Goal: Task Accomplishment & Management: Manage account settings

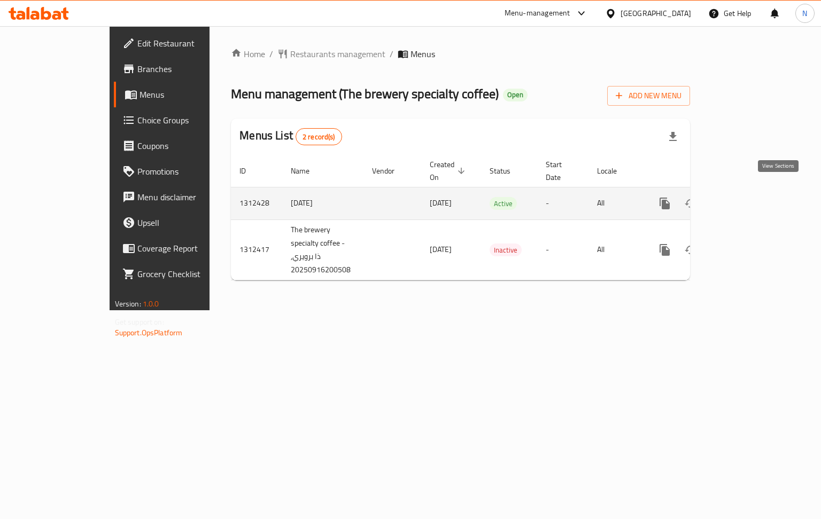
click at [754, 199] on link "enhanced table" at bounding box center [742, 204] width 26 height 26
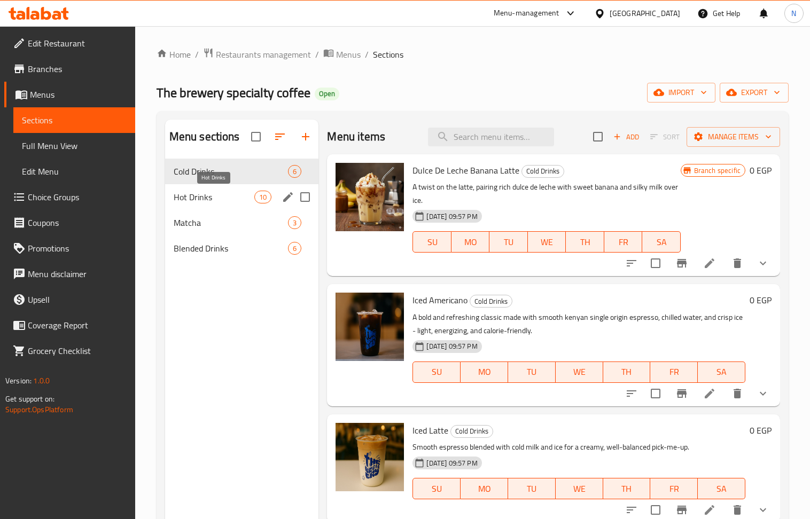
click at [242, 193] on span "Hot Drinks" at bounding box center [214, 197] width 81 height 13
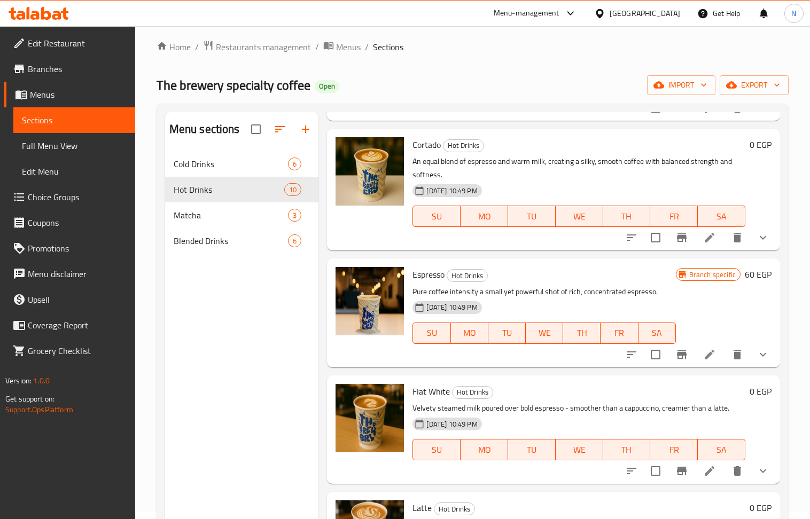
scroll to position [570, 0]
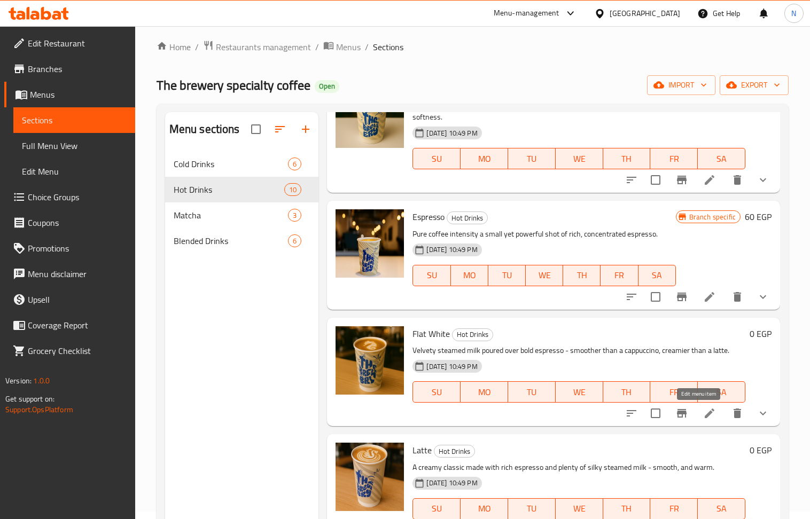
click at [703, 416] on icon at bounding box center [709, 413] width 13 height 13
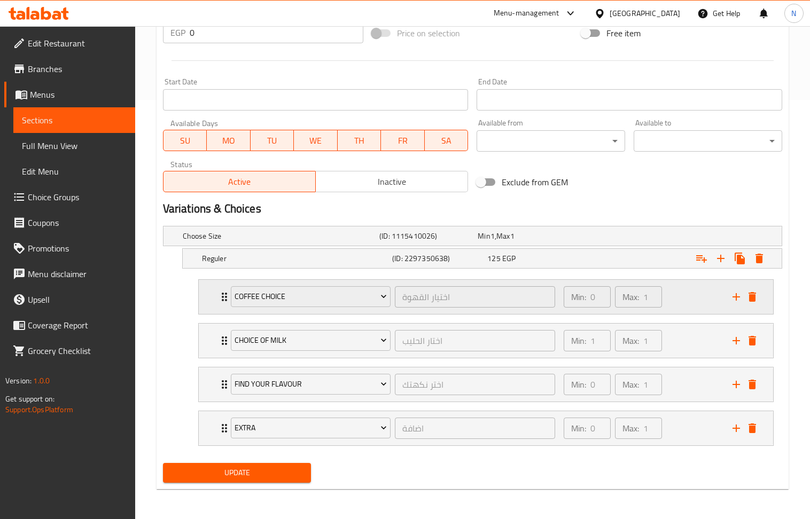
scroll to position [423, 0]
click at [694, 286] on div "Min: 0 ​ Max: 1 ​" at bounding box center [641, 297] width 169 height 34
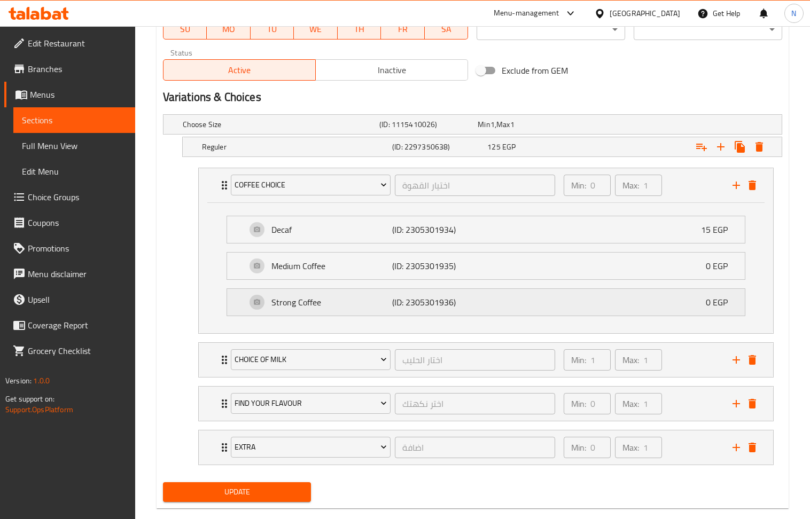
scroll to position [555, 0]
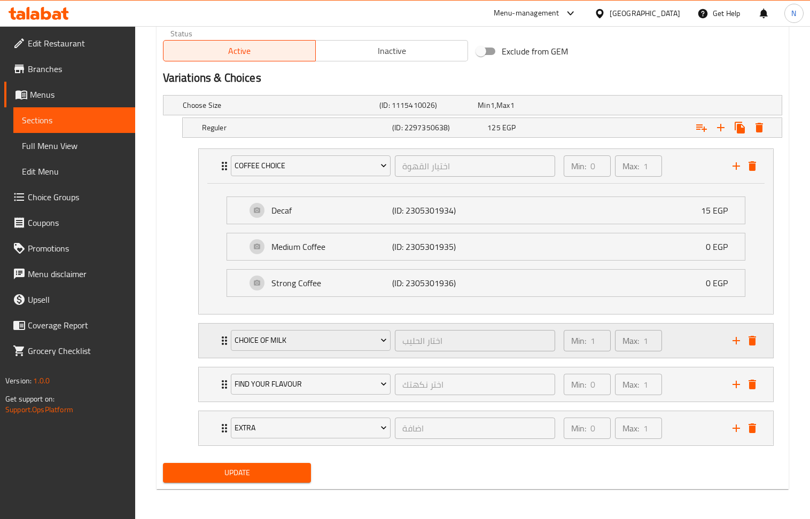
click at [695, 351] on div "Min: 1 ​ Max: 1 ​" at bounding box center [641, 341] width 169 height 34
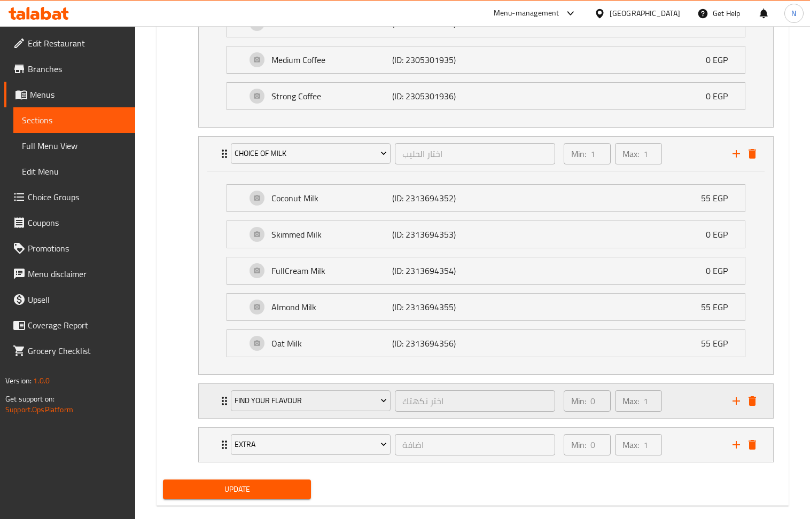
scroll to position [760, 0]
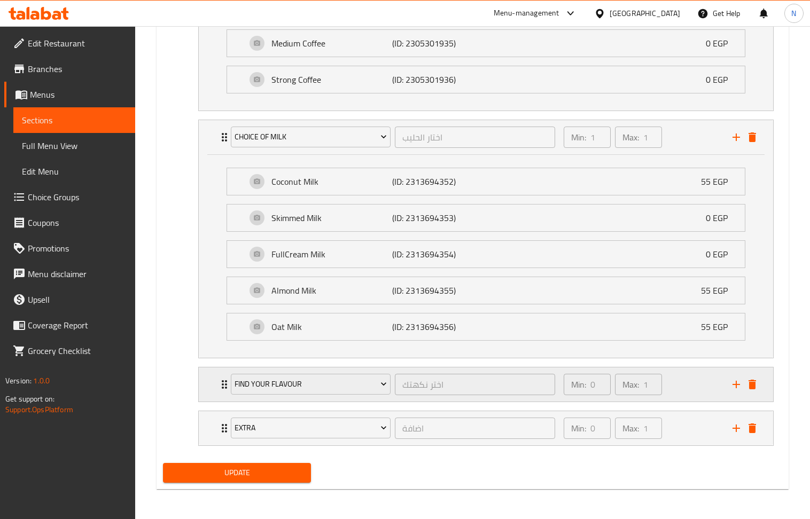
click at [702, 382] on div "Min: 0 ​ Max: 1 ​" at bounding box center [641, 385] width 169 height 34
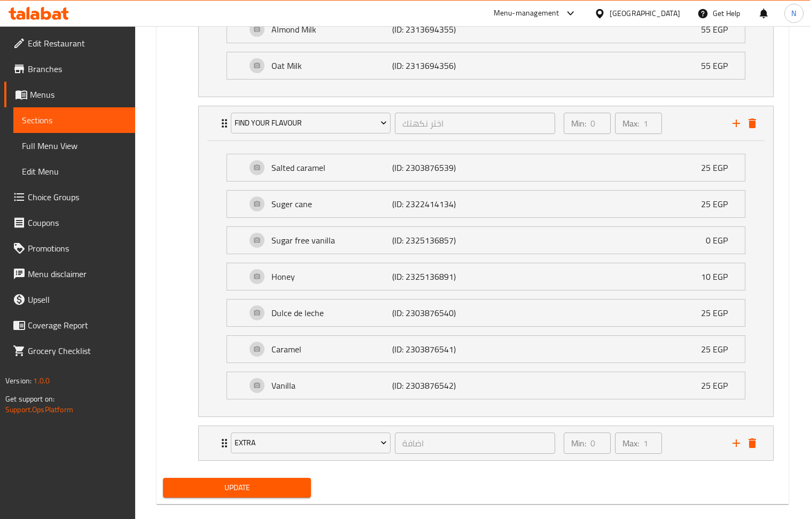
scroll to position [1039, 0]
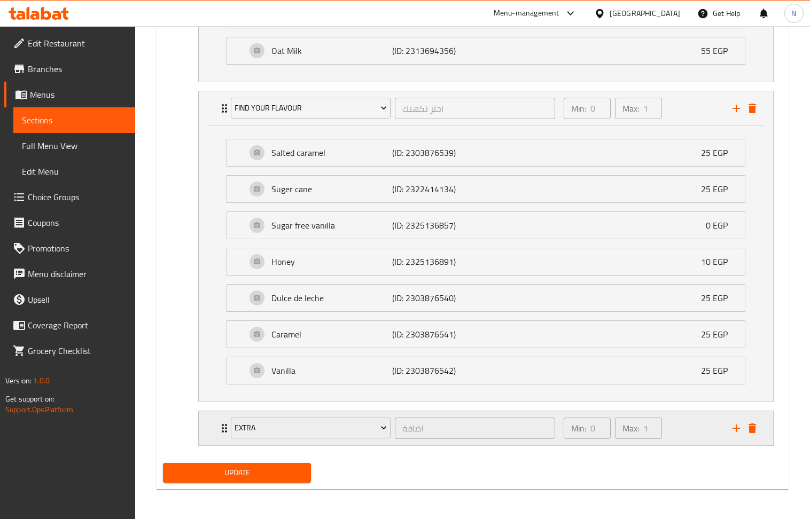
click at [699, 439] on div "Min: 0 ​ Max: 1 ​" at bounding box center [641, 428] width 169 height 34
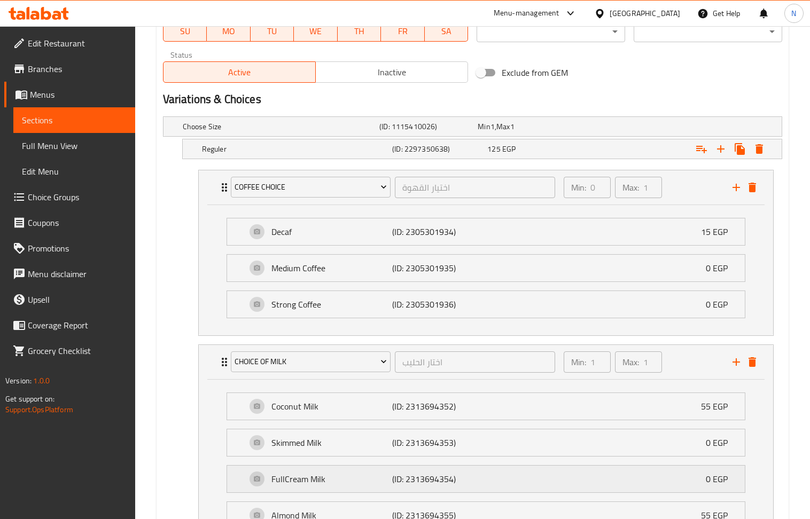
scroll to position [528, 0]
click at [309, 152] on h5 "Reguler" at bounding box center [295, 150] width 186 height 11
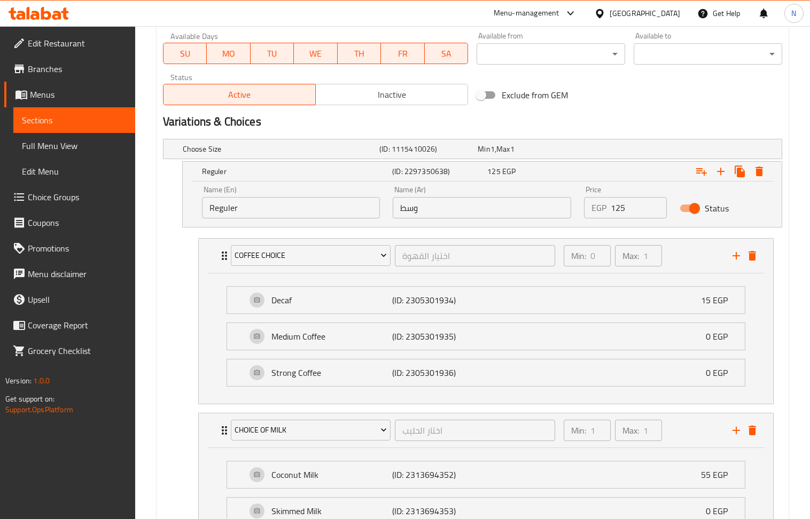
scroll to position [502, 0]
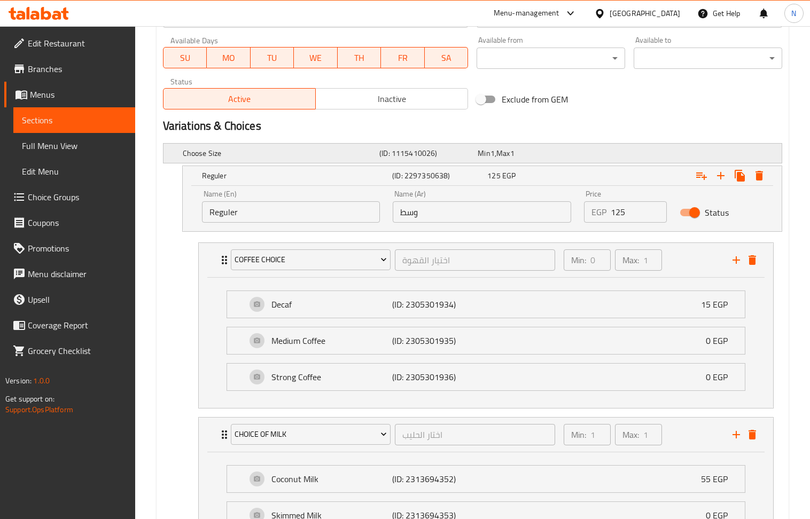
click at [521, 146] on div "Min 1 , Max 1" at bounding box center [525, 153] width 98 height 15
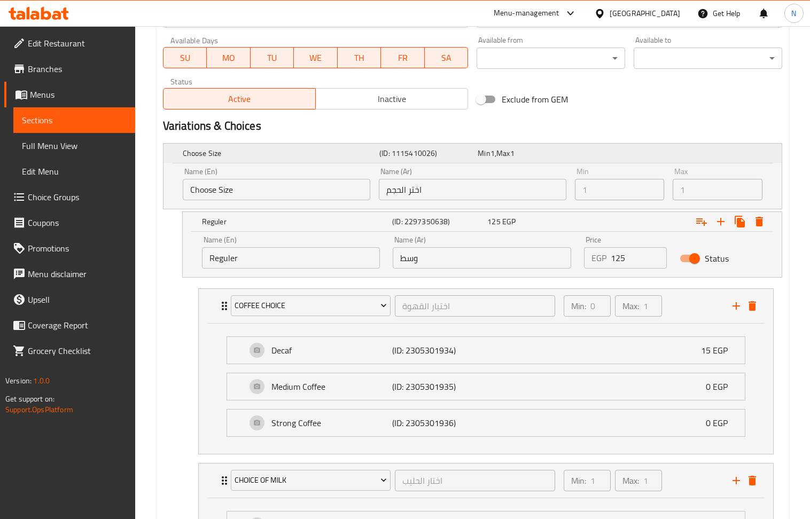
click at [521, 146] on div "Min 1 , Max 1" at bounding box center [525, 153] width 98 height 15
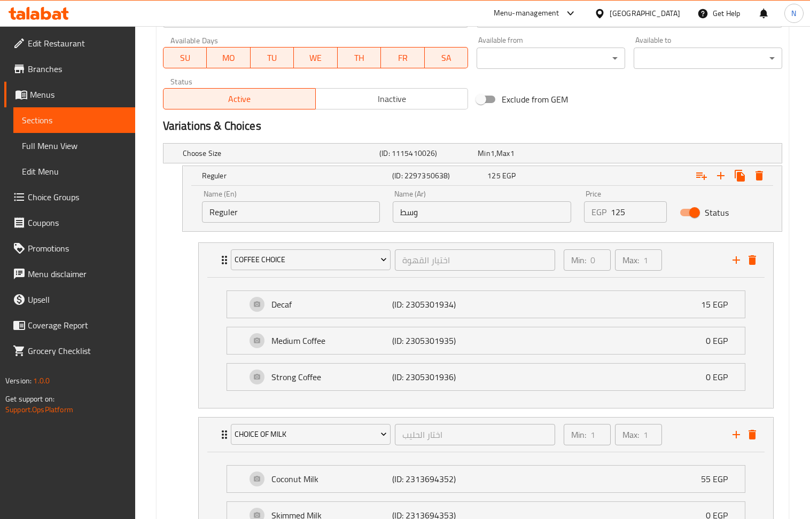
click at [461, 206] on input "وسط" at bounding box center [482, 211] width 178 height 21
type input "u"
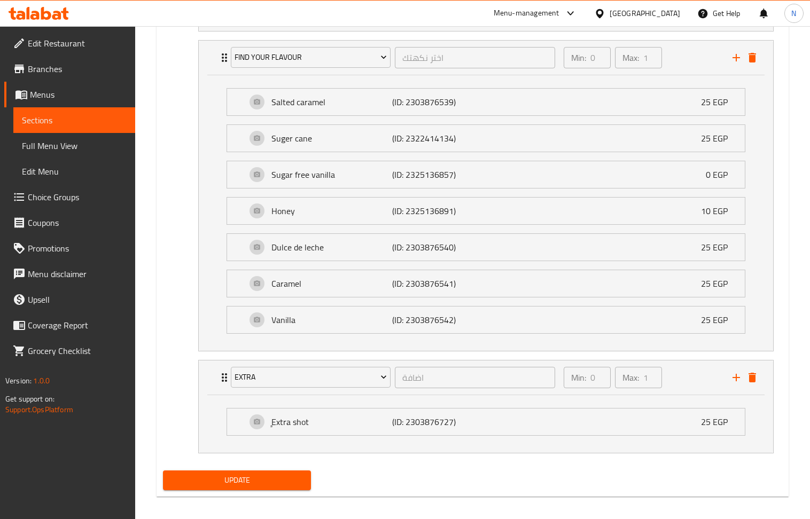
scroll to position [1143, 0]
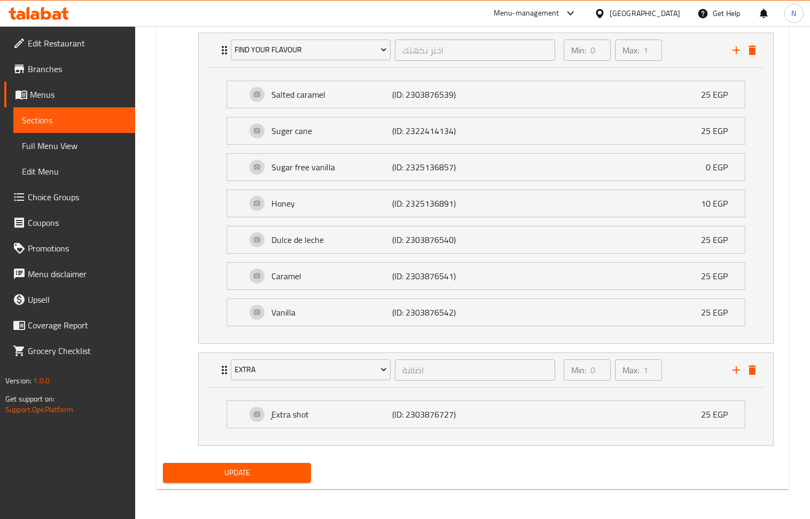
type input "عادي"
click at [197, 477] on span "Update" at bounding box center [237, 472] width 131 height 13
click at [672, 13] on div "Egypt" at bounding box center [645, 13] width 71 height 12
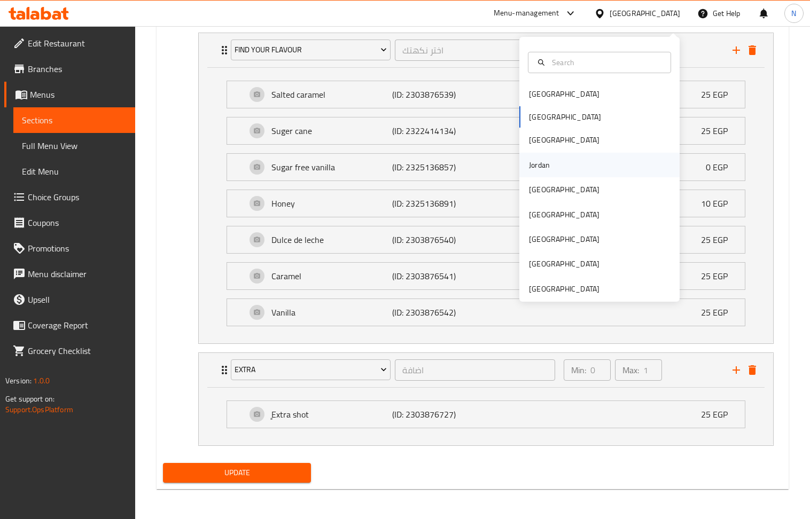
click at [540, 154] on div "Jordan" at bounding box center [539, 165] width 38 height 25
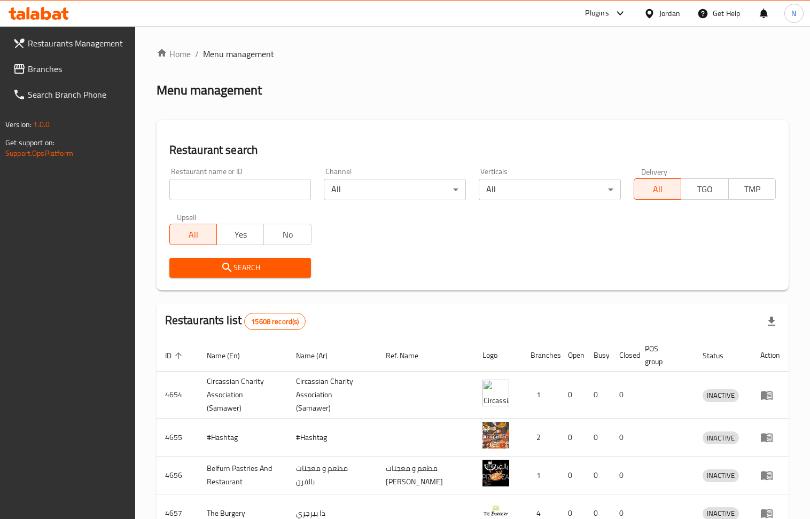
click at [55, 73] on span "Branches" at bounding box center [77, 69] width 99 height 13
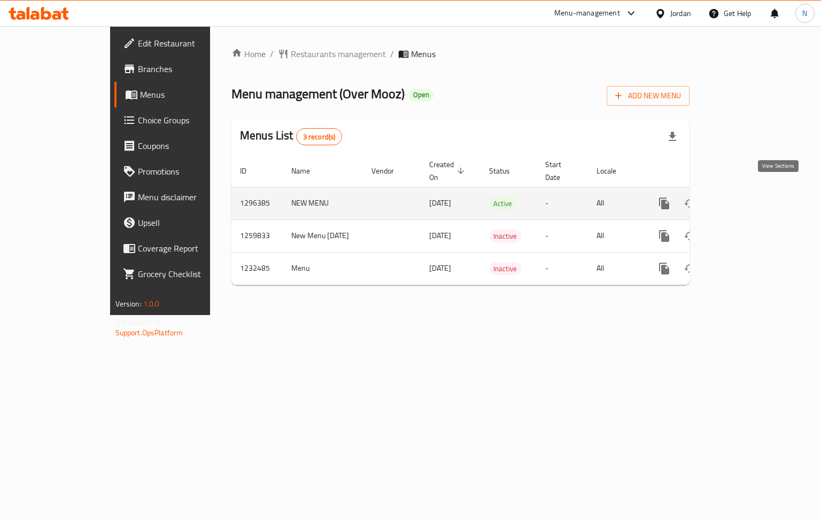
click at [748, 197] on icon "enhanced table" at bounding box center [741, 203] width 13 height 13
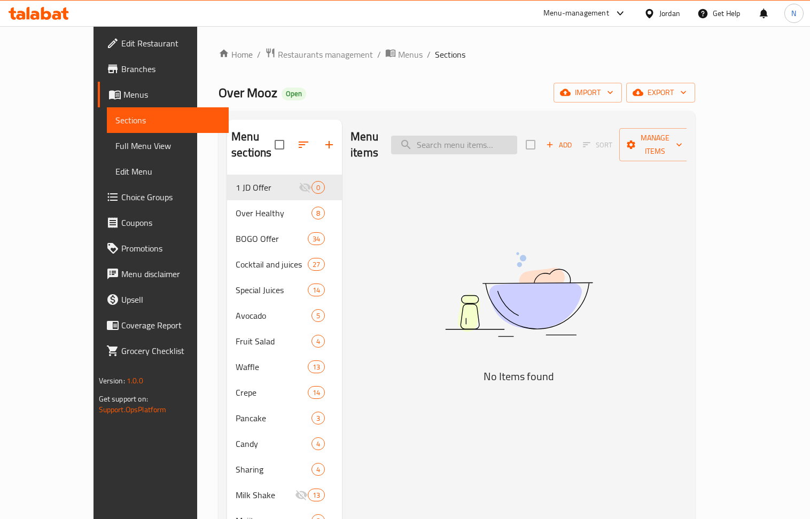
click at [499, 146] on input "search" at bounding box center [454, 145] width 126 height 19
type input "ؤ"
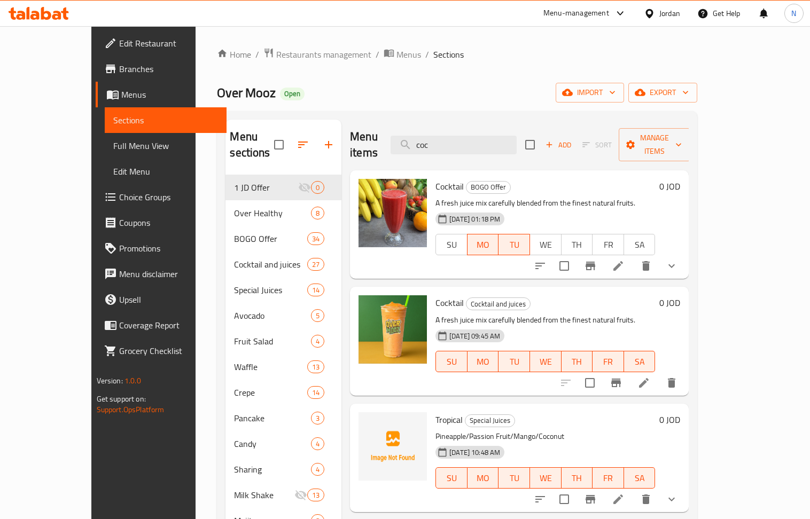
type input "coc"
click at [650, 377] on icon at bounding box center [643, 383] width 13 height 13
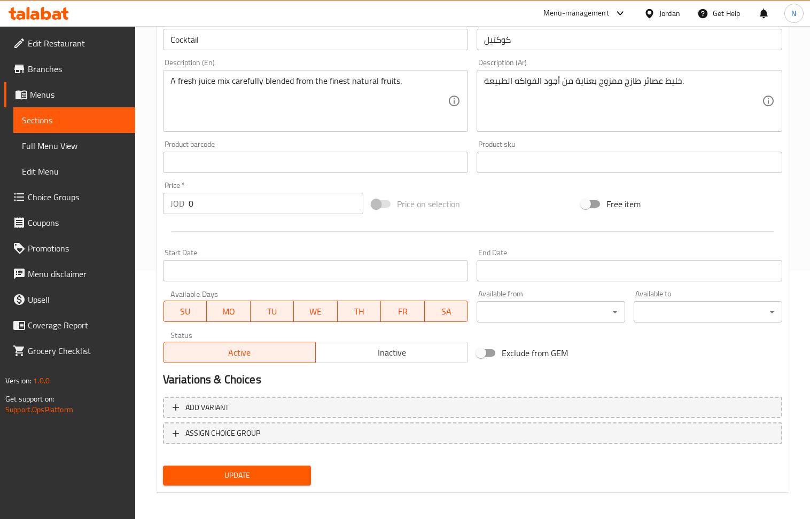
scroll to position [251, 0]
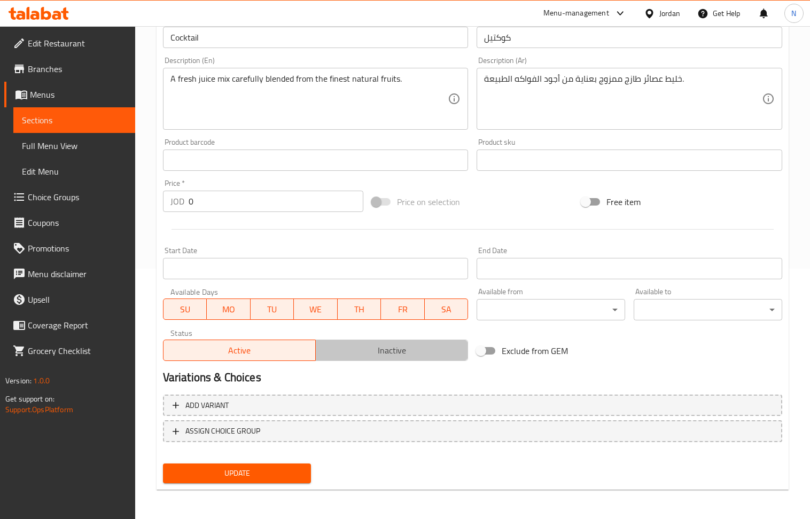
click at [421, 349] on span "Inactive" at bounding box center [392, 350] width 144 height 15
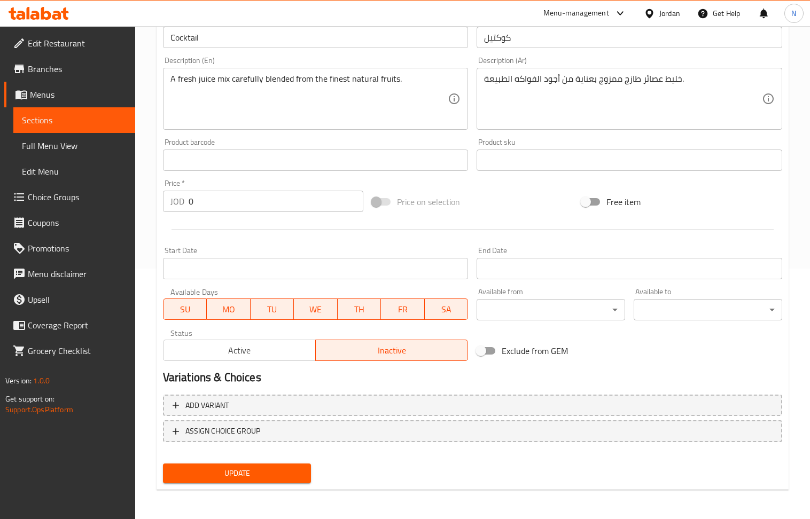
click at [267, 473] on span "Update" at bounding box center [237, 473] width 131 height 13
click at [242, 349] on span "Active" at bounding box center [240, 350] width 144 height 15
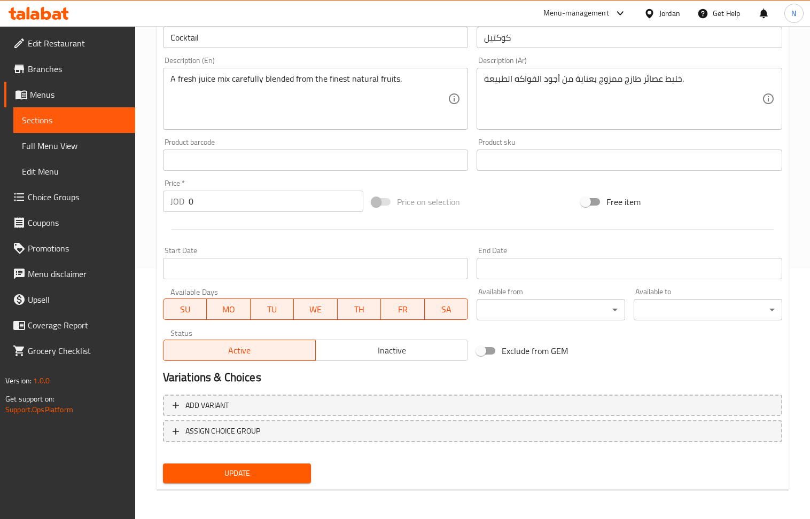
click at [217, 198] on input "0" at bounding box center [276, 201] width 175 height 21
click at [290, 204] on input "2" at bounding box center [276, 201] width 175 height 21
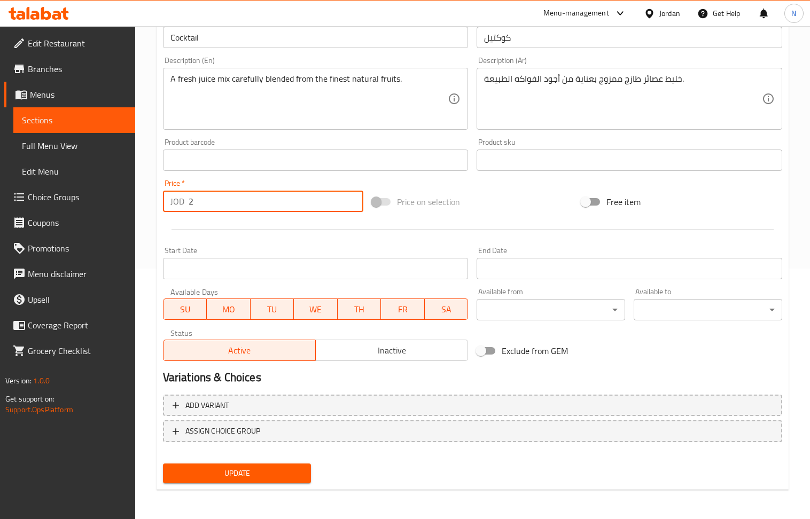
click at [290, 204] on input "2" at bounding box center [276, 201] width 175 height 21
type input "0"
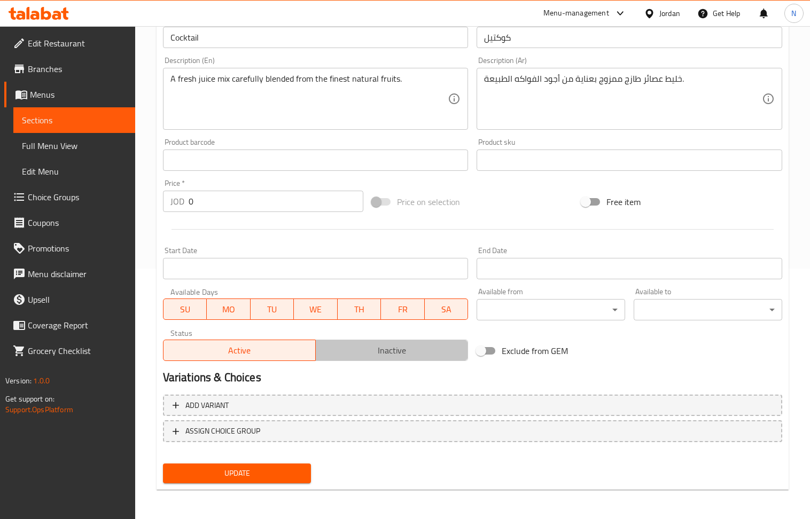
click at [409, 357] on span "Inactive" at bounding box center [392, 350] width 144 height 15
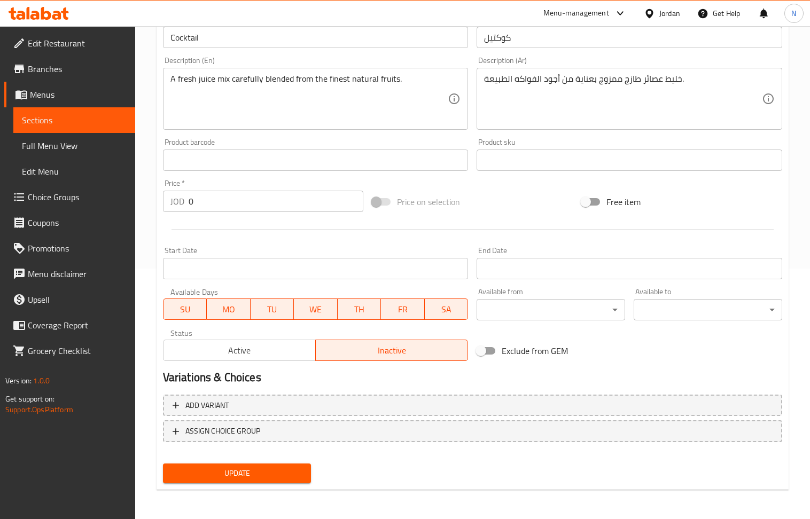
click at [268, 462] on div "Update" at bounding box center [237, 474] width 157 height 28
click at [267, 468] on span "Update" at bounding box center [237, 473] width 131 height 13
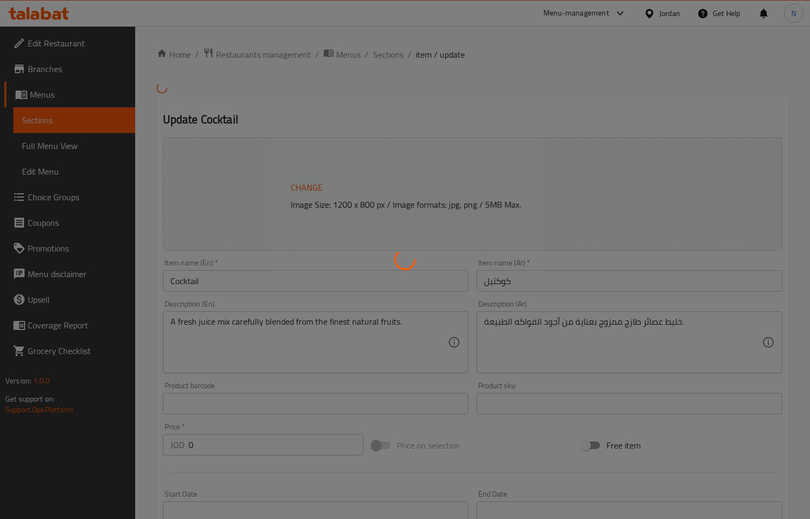
type input "اختر الحجم الخاص بك"
type input "1"
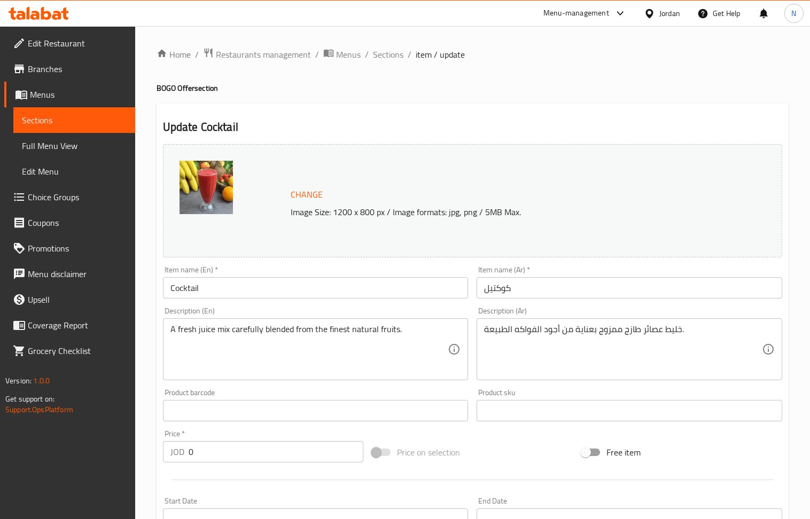
click at [80, 199] on span "Choice Groups" at bounding box center [77, 197] width 99 height 13
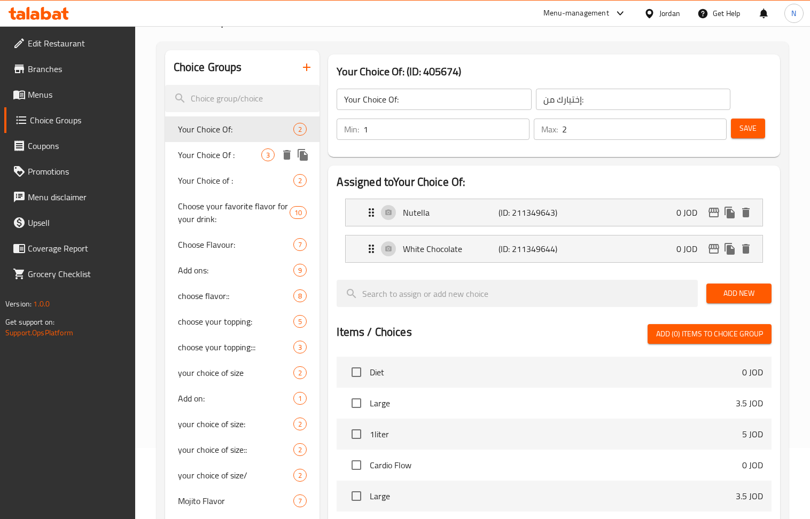
scroll to position [142, 0]
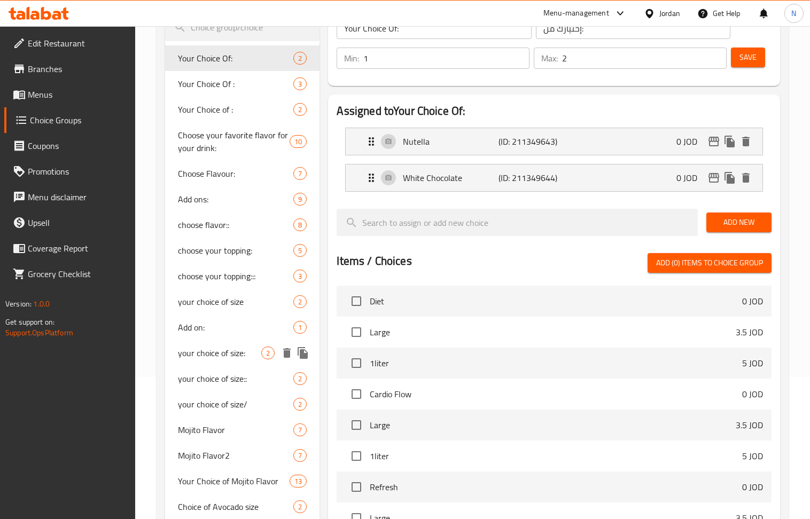
click at [227, 355] on span "your choice of size:" at bounding box center [220, 353] width 84 height 13
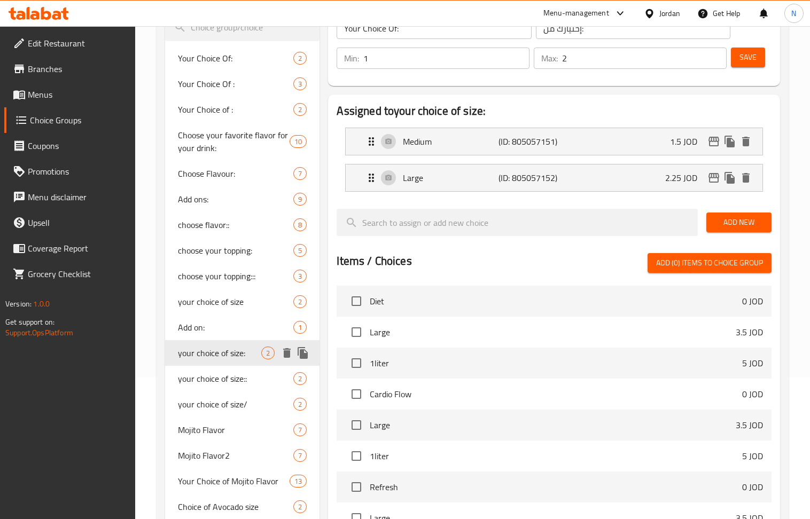
type input "your choice of size:"
type input "اختيارك للحجم"
type input "1"
click at [225, 376] on span "your choice of size::" at bounding box center [220, 378] width 84 height 13
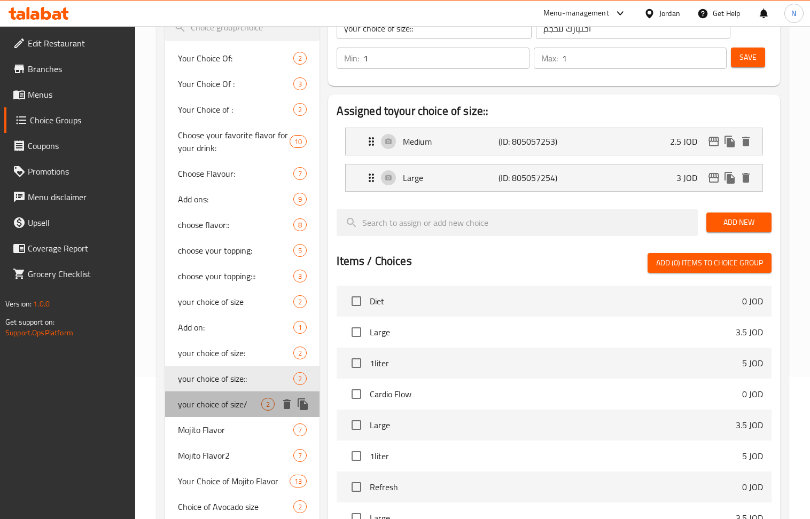
click at [225, 400] on span "your choice of size/" at bounding box center [220, 404] width 84 height 13
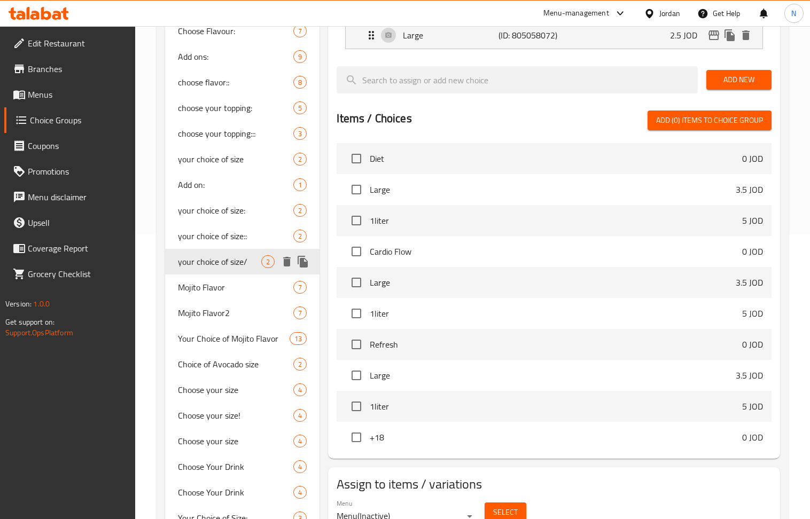
scroll to position [356, 0]
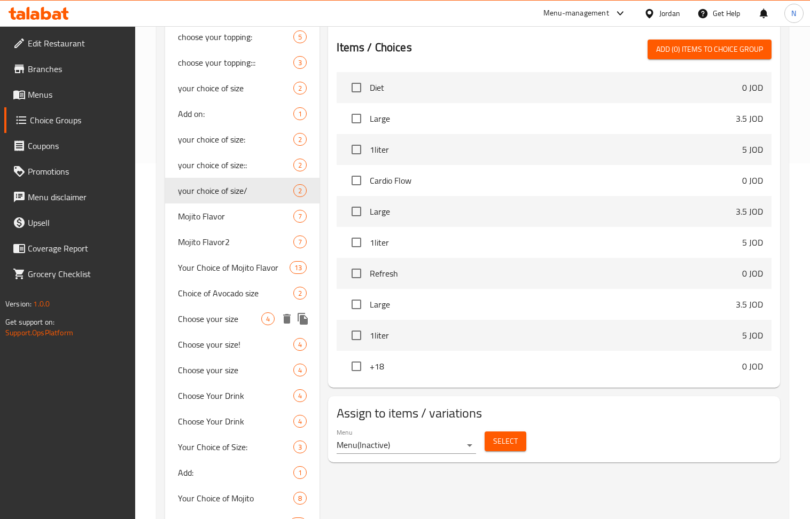
click at [216, 317] on span "Choose your size" at bounding box center [220, 319] width 84 height 13
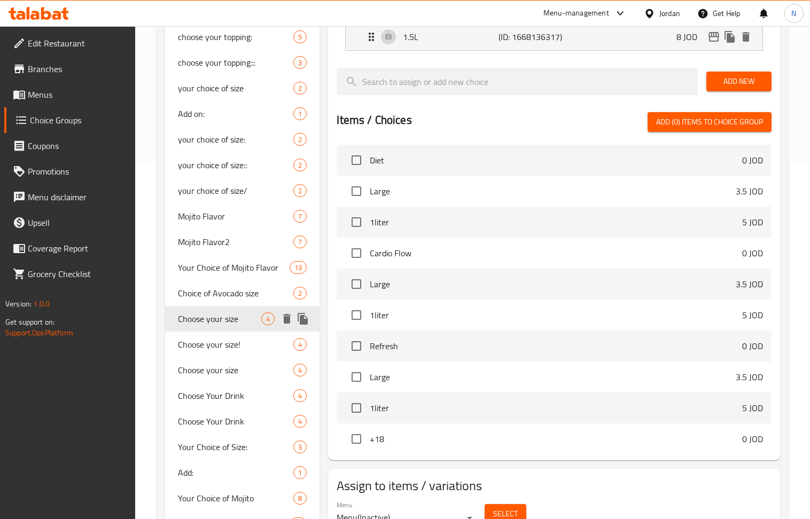
type input "Choose your size"
type input "اختر الحجم الخاص بك"
click at [233, 351] on span "Choose your size!" at bounding box center [220, 344] width 84 height 13
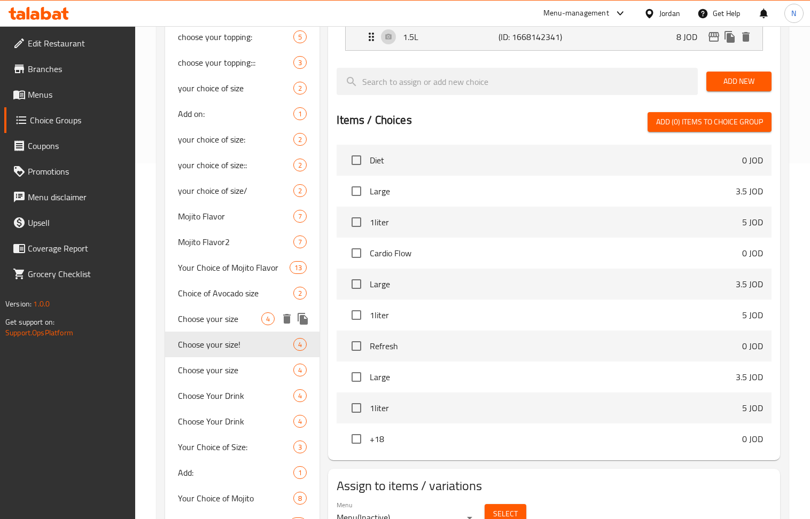
type input "Choose your size!"
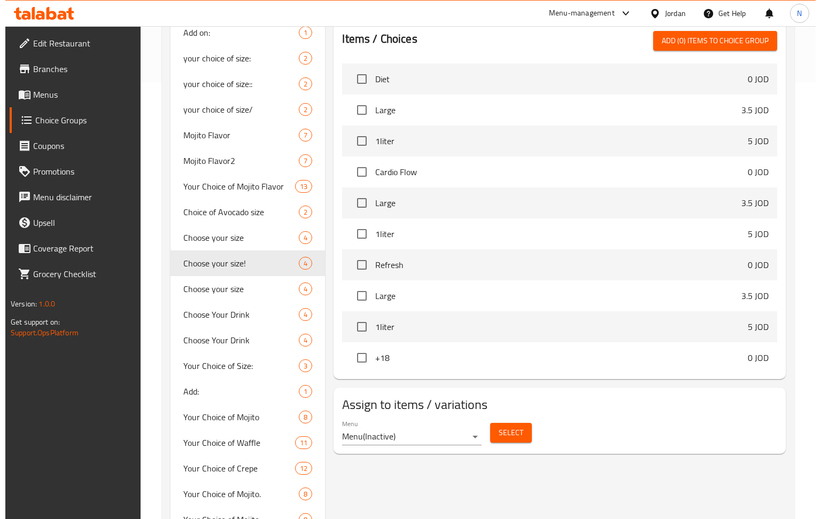
scroll to position [570, 0]
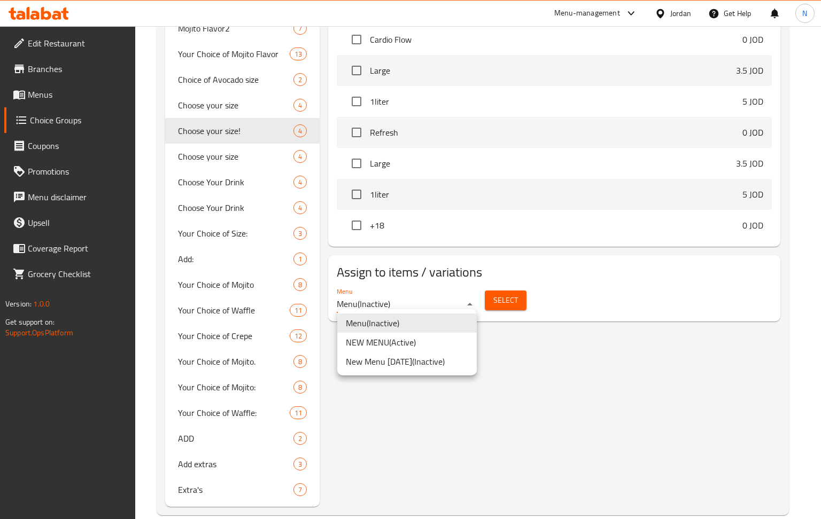
click at [456, 333] on li "NEW MENU ( Active )" at bounding box center [406, 342] width 139 height 19
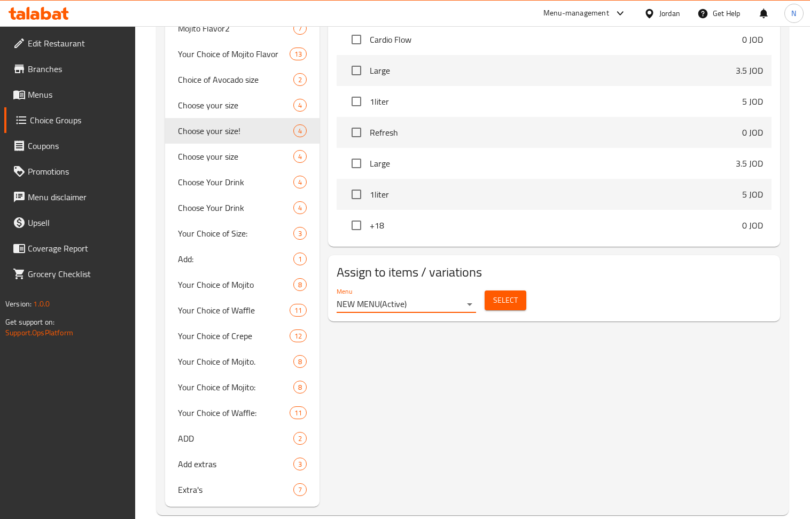
click at [516, 307] on span "Select" at bounding box center [505, 300] width 25 height 13
